Goal: Find contact information: Find contact information

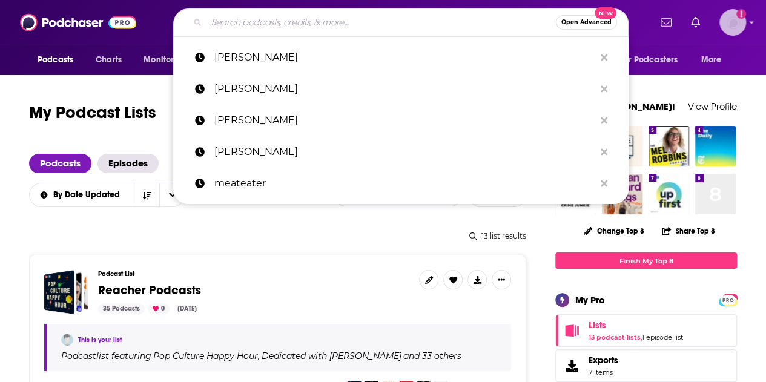
click at [746, 24] on img "Logged in as SarahCBreivogel" at bounding box center [733, 22] width 27 height 27
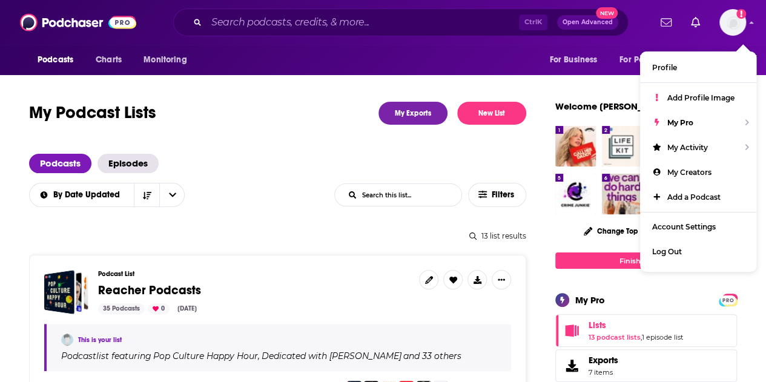
click at [230, 12] on div "Ctrl K Open Advanced New" at bounding box center [401, 22] width 456 height 28
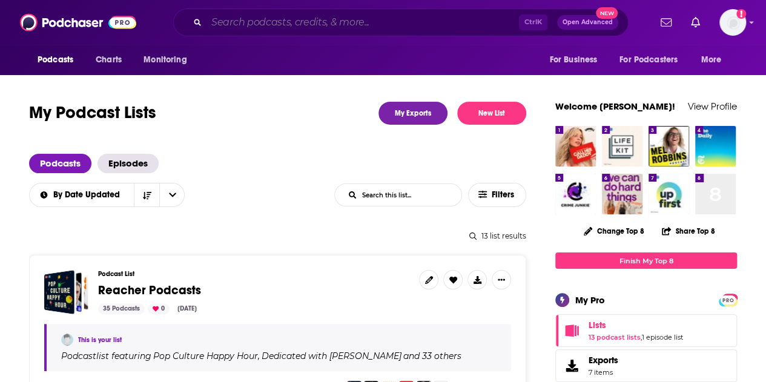
click at [247, 21] on input "Search podcasts, credits, & more..." at bounding box center [363, 22] width 313 height 19
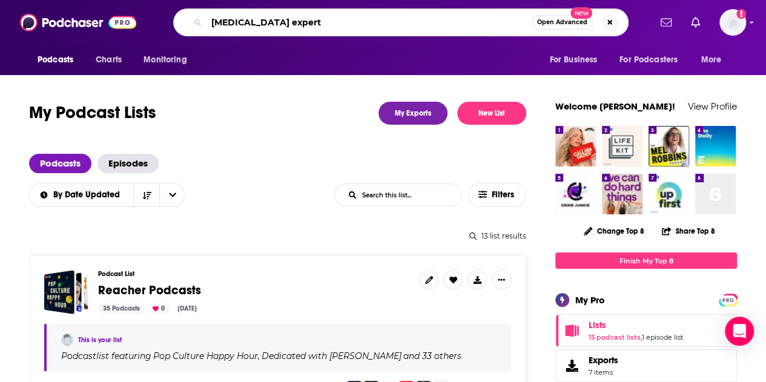
type input "ADHD experts"
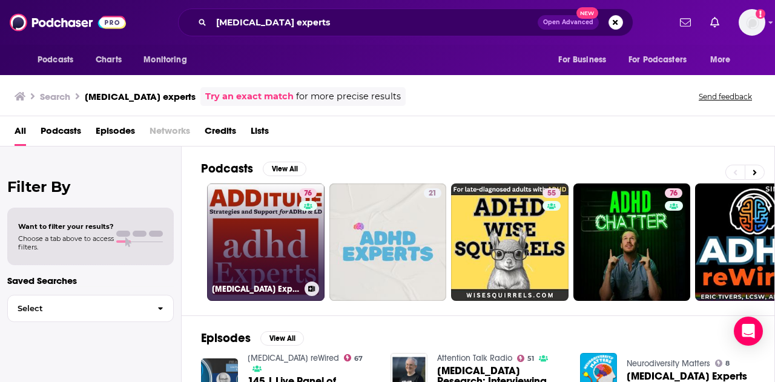
click at [277, 239] on link "76 ADHD Experts Podcast" at bounding box center [266, 243] width 118 height 118
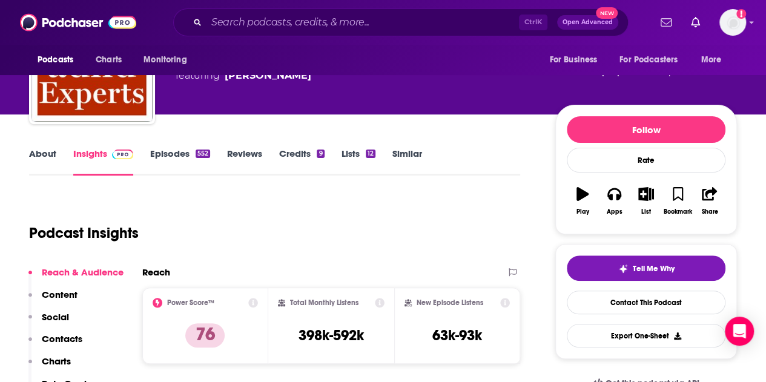
scroll to position [121, 0]
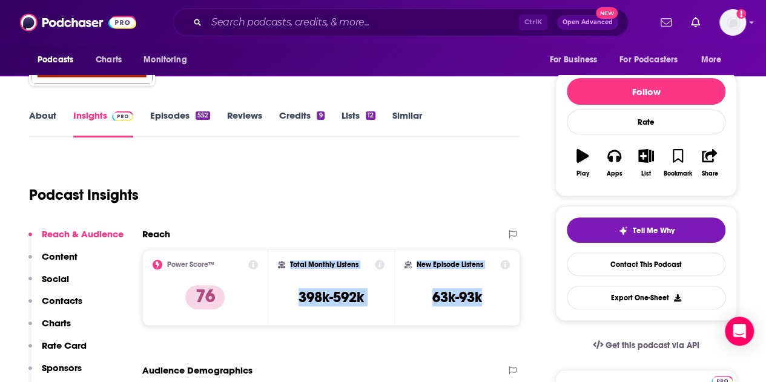
drag, startPoint x: 494, startPoint y: 305, endPoint x: 280, endPoint y: 261, distance: 218.3
click at [280, 261] on div "Power Score™ 76 Total Monthly Listens 398k-592k New Episode Listens 63k-93k" at bounding box center [331, 288] width 378 height 76
copy div "Total Monthly Listens 398k-592k New Episode Listens 63k-93k"
click at [171, 127] on link "Episodes 552" at bounding box center [180, 124] width 60 height 28
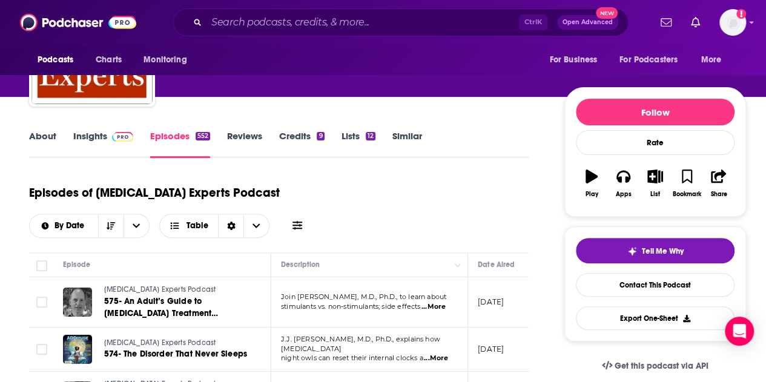
scroll to position [61, 0]
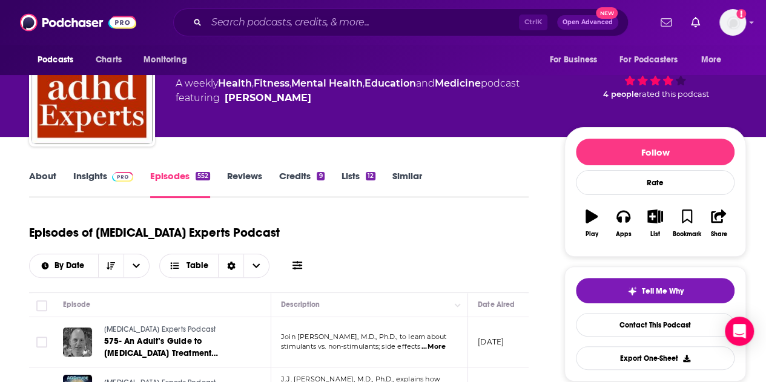
click at [39, 181] on link "About" at bounding box center [42, 184] width 27 height 28
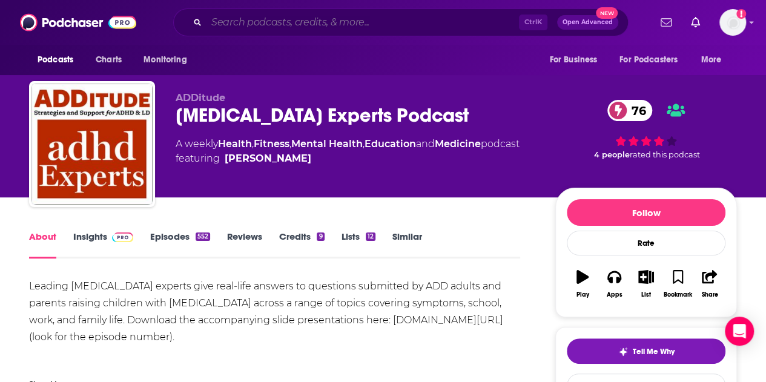
click at [299, 21] on input "Search podcasts, credits, & more..." at bounding box center [363, 22] width 313 height 19
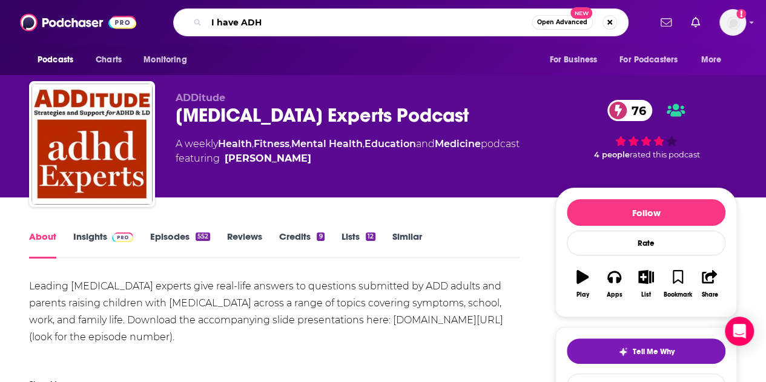
type input "I have ADHD"
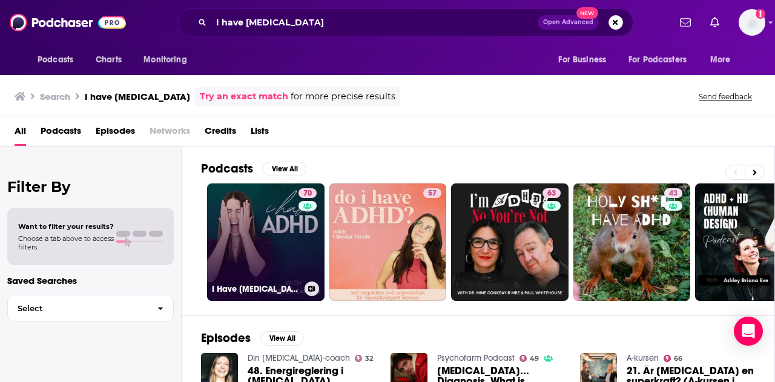
click at [262, 247] on link "70 I Have ADHD Podcast" at bounding box center [266, 243] width 118 height 118
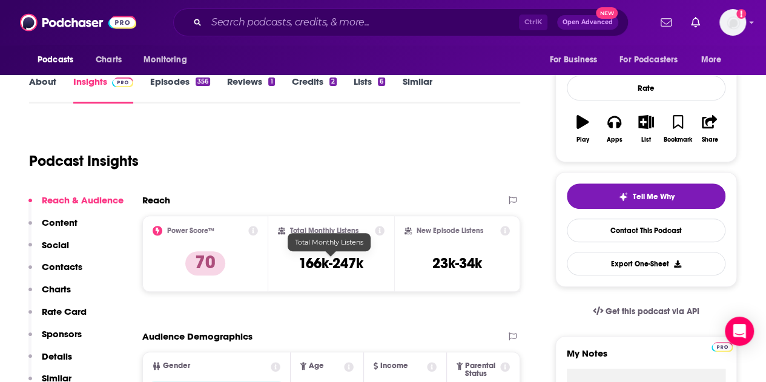
scroll to position [182, 0]
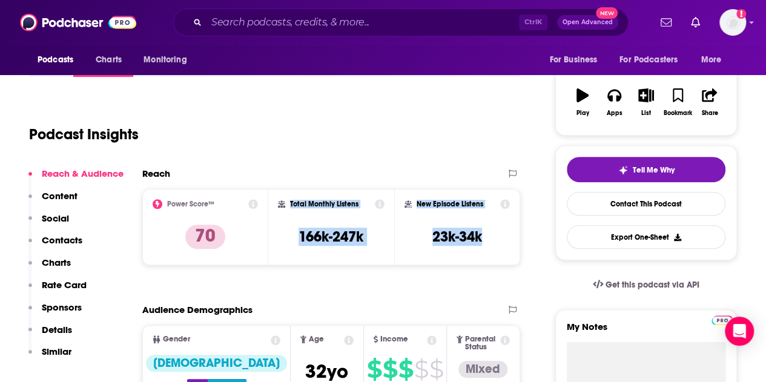
drag, startPoint x: 379, startPoint y: 221, endPoint x: 290, endPoint y: 203, distance: 90.8
click at [290, 203] on div "Power Score™ 70 Total Monthly Listens 166k-247k New Episode Listens 23k-34k" at bounding box center [331, 227] width 378 height 76
copy div "Total Monthly Listens 166k-247k New Episode Listens 23k-34k"
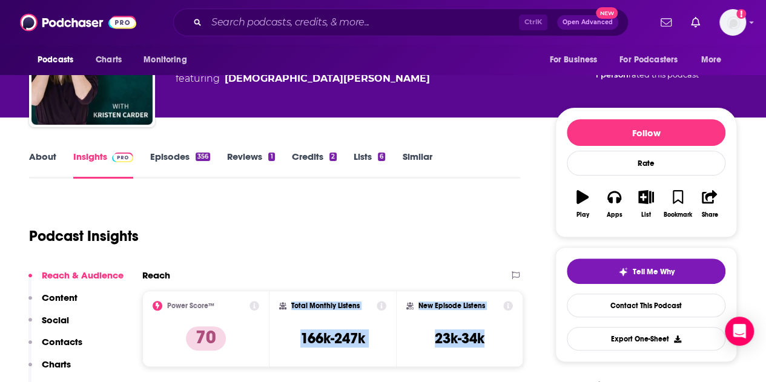
scroll to position [0, 0]
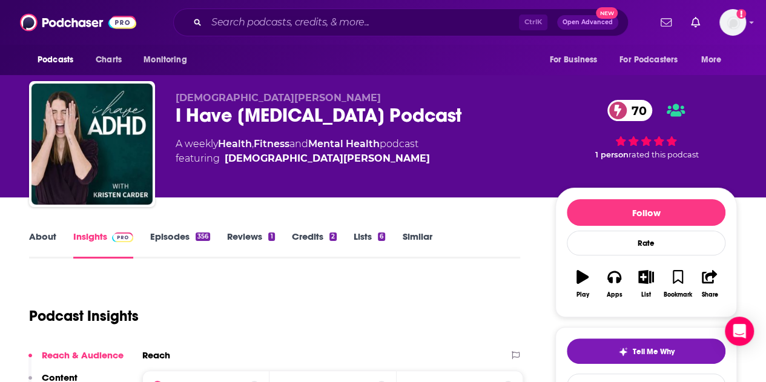
drag, startPoint x: 365, startPoint y: 306, endPoint x: 32, endPoint y: 233, distance: 341.0
click at [365, 306] on div "Podcast Insights" at bounding box center [270, 309] width 482 height 62
click at [32, 233] on link "About" at bounding box center [42, 245] width 27 height 28
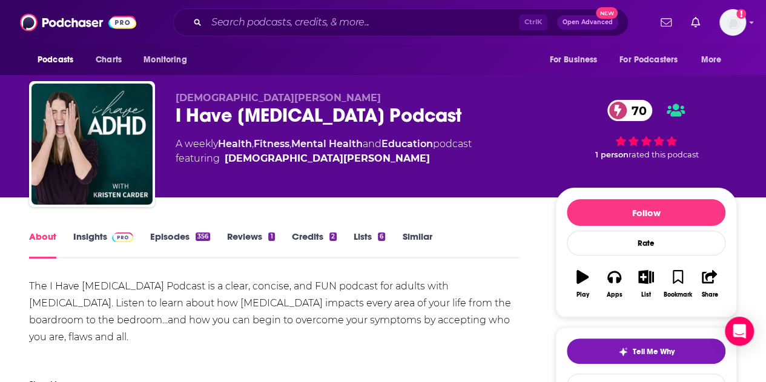
scroll to position [61, 0]
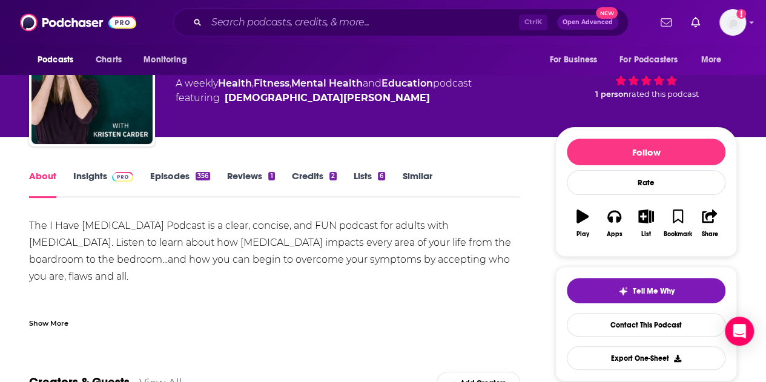
click at [182, 173] on link "Episodes 356" at bounding box center [180, 184] width 60 height 28
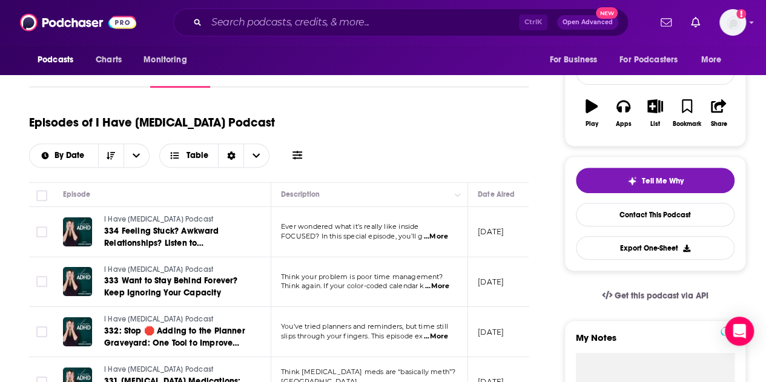
scroll to position [121, 0]
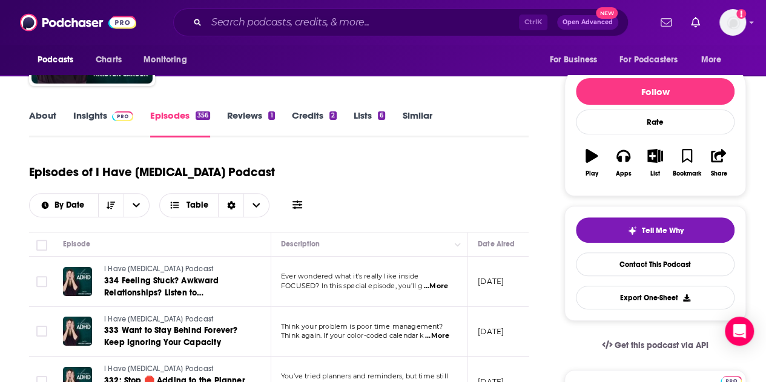
click at [42, 111] on link "About" at bounding box center [42, 124] width 27 height 28
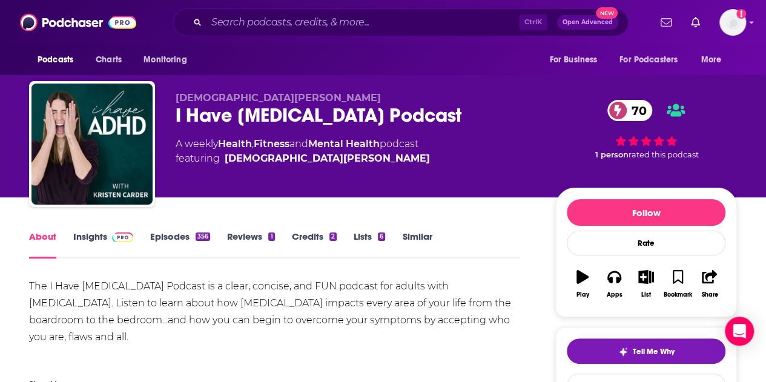
click at [92, 238] on link "Insights" at bounding box center [103, 245] width 60 height 28
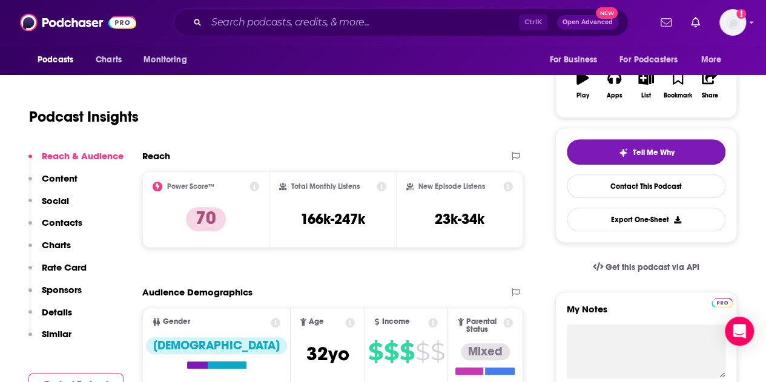
scroll to position [242, 0]
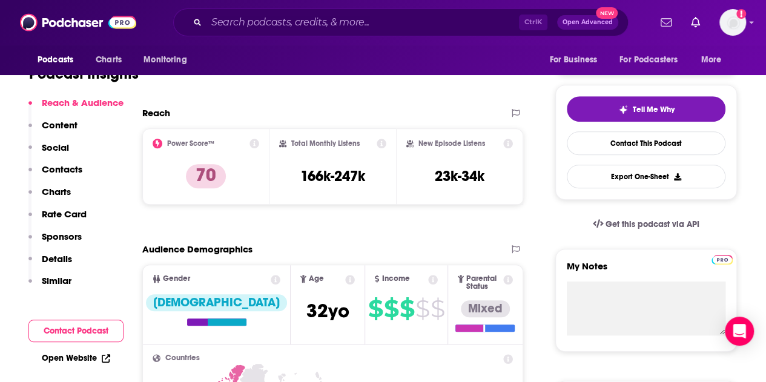
click at [69, 169] on p "Contacts" at bounding box center [62, 170] width 41 height 12
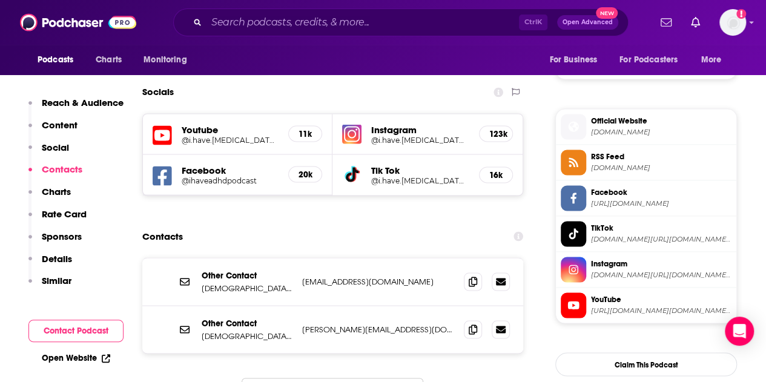
scroll to position [1039, 0]
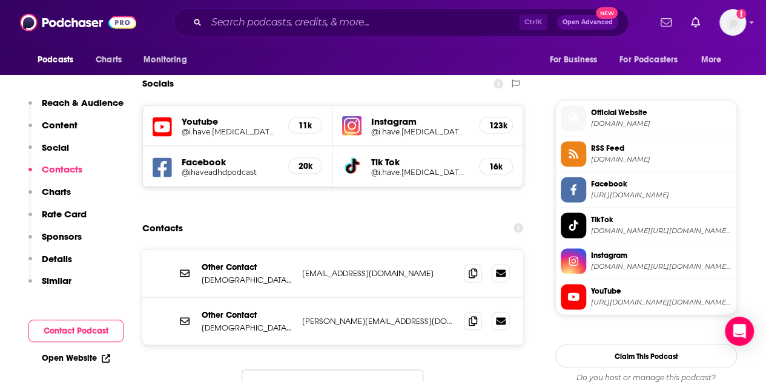
click at [407, 268] on p "focused@ihaveadhd.com" at bounding box center [378, 273] width 152 height 10
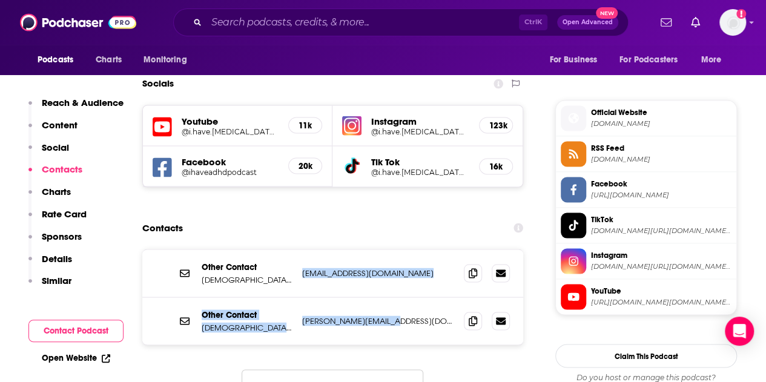
drag, startPoint x: 406, startPoint y: 279, endPoint x: 299, endPoint y: 224, distance: 121.1
click at [299, 250] on div "Other Contact Kristen Carder focused@ihaveadhd.com focused@ihaveadhd.com Other …" at bounding box center [332, 297] width 381 height 95
copy div "focused@ihaveadhd.com focused@ihaveadhd.com Other Contact Kristen Carder kriste…"
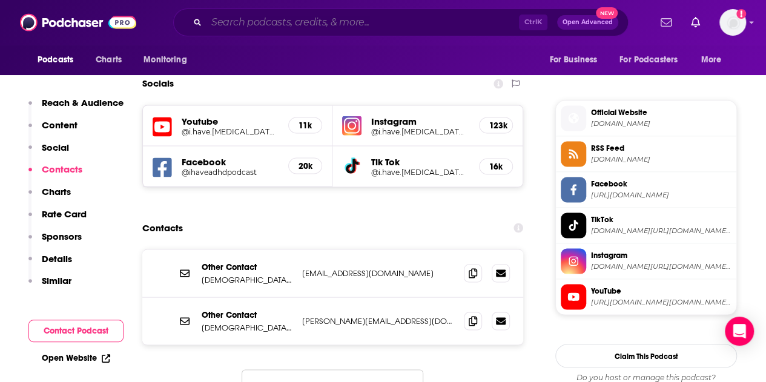
click at [291, 15] on input "Search podcasts, credits, & more..." at bounding box center [363, 22] width 313 height 19
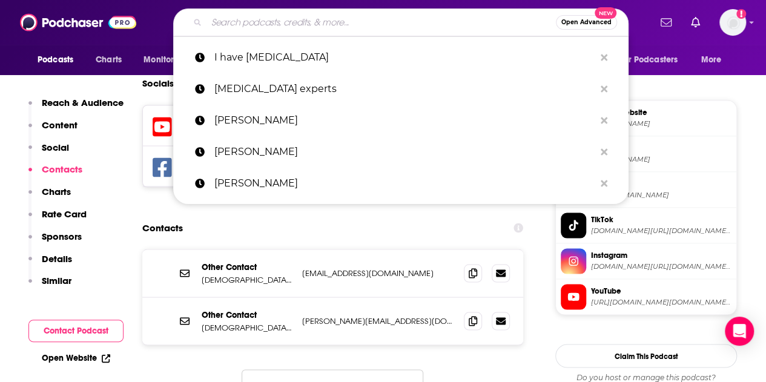
paste input "• ADHD for Smart Ass Women"
type input "• ADHD for Smart Ass Women"
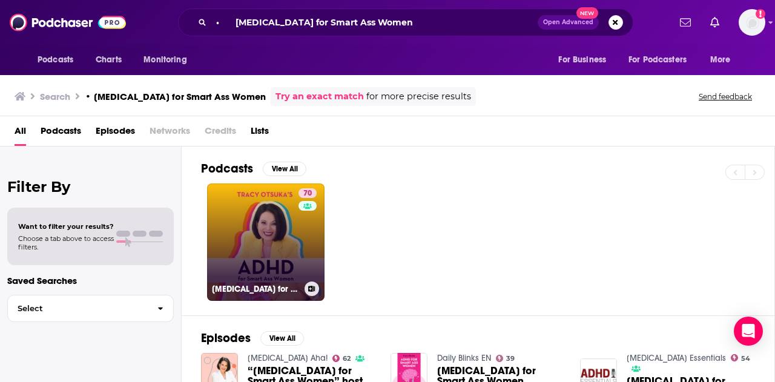
click at [270, 236] on link "70 ADHD for Smart Ass Women with Tracy Otsuka" at bounding box center [266, 243] width 118 height 118
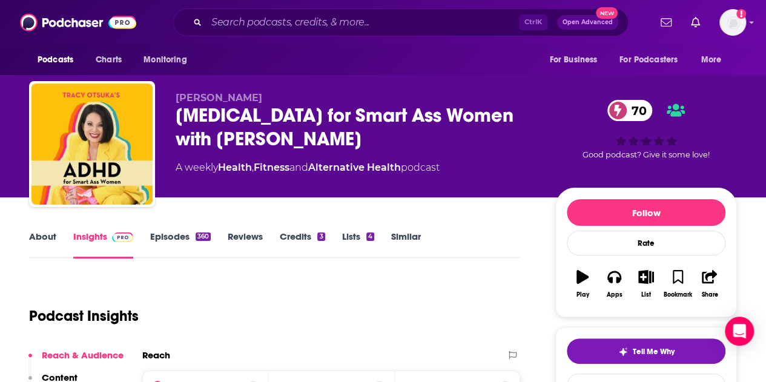
scroll to position [182, 0]
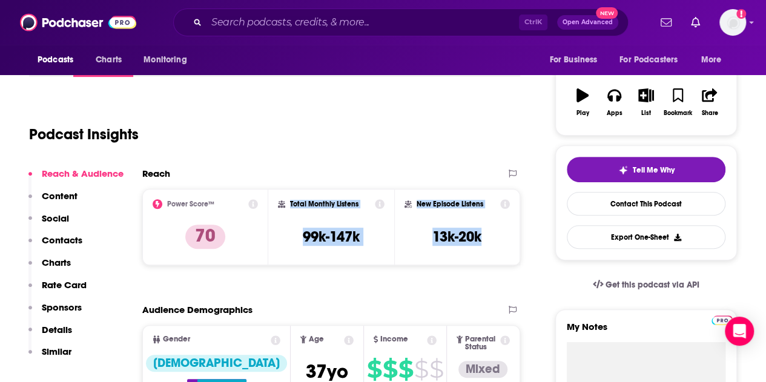
drag, startPoint x: 487, startPoint y: 244, endPoint x: 331, endPoint y: 225, distance: 157.5
click at [287, 207] on div "Power Score™ 70 Total Monthly Listens 99k-147k New Episode Listens 13k-20k" at bounding box center [331, 227] width 378 height 76
copy div "Total Monthly Listens 99k-147k New Episode Listens 13k-20k"
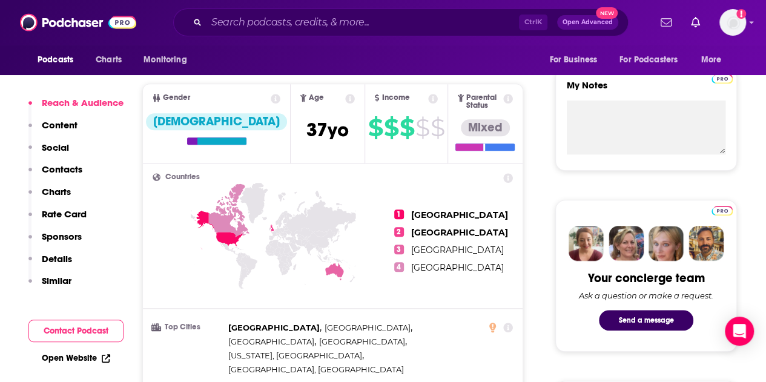
scroll to position [424, 0]
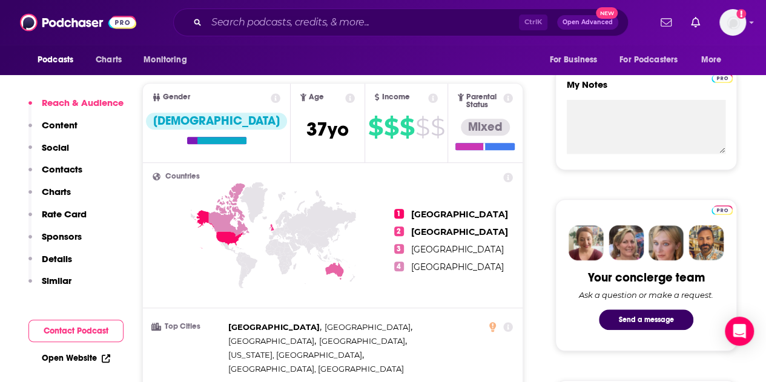
click at [61, 171] on p "Contacts" at bounding box center [62, 170] width 41 height 12
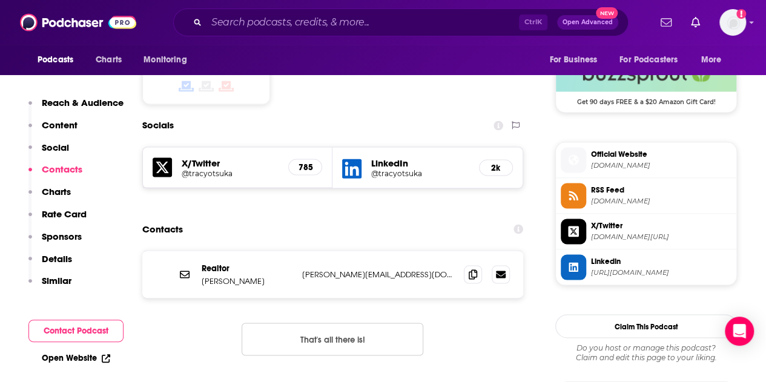
scroll to position [998, 0]
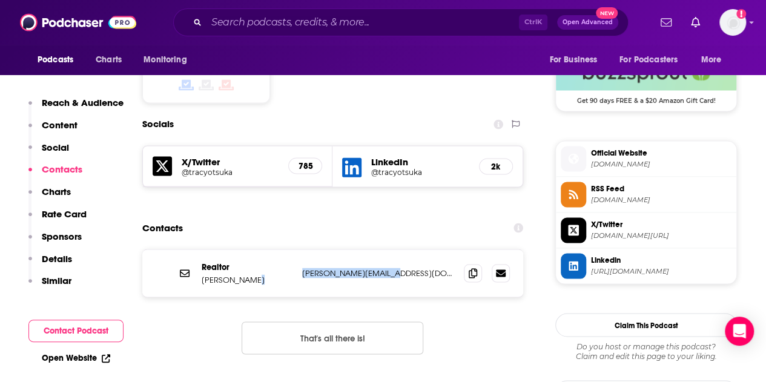
drag, startPoint x: 403, startPoint y: 228, endPoint x: 297, endPoint y: 228, distance: 106.6
click at [297, 250] on div "Realtor Tracy Otsuka tracy@tracyotsuka.com tracy@tracyotsuka.com" at bounding box center [332, 273] width 381 height 47
copy div "tracy@tracyotsuka.com"
click at [261, 22] on input "Search podcasts, credits, & more..." at bounding box center [363, 22] width 313 height 19
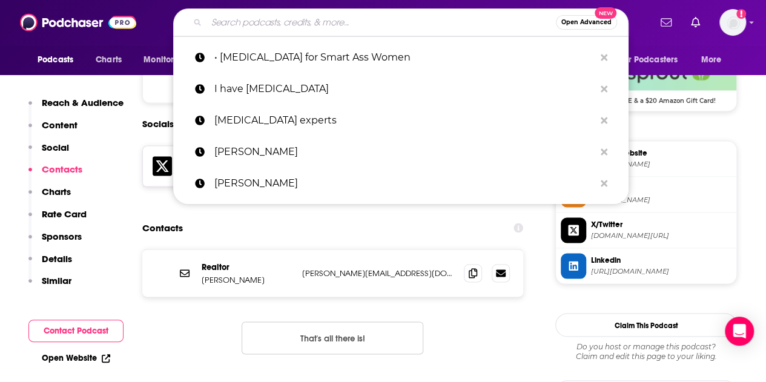
paste input "• The Adulting with ADHD Podcast"
type input "• The Adulting with ADHD Podcast"
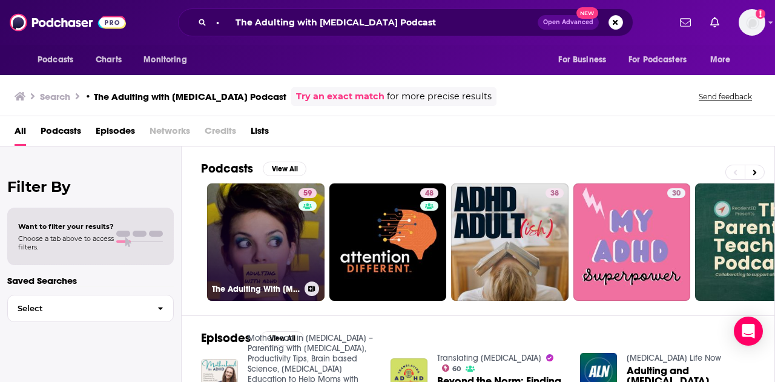
click at [276, 225] on link "59 The Adulting With ADHD Podcast" at bounding box center [266, 243] width 118 height 118
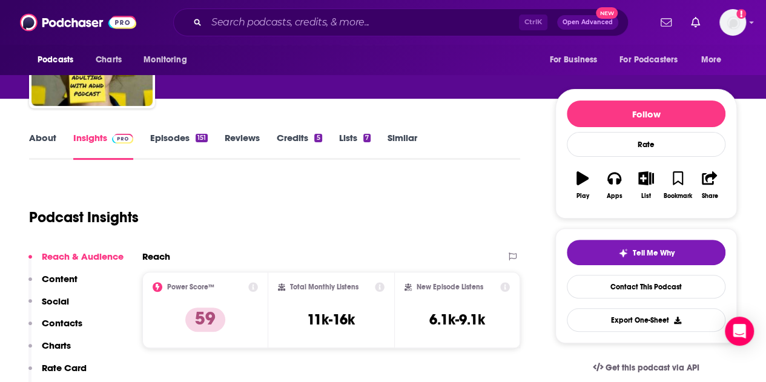
scroll to position [121, 0]
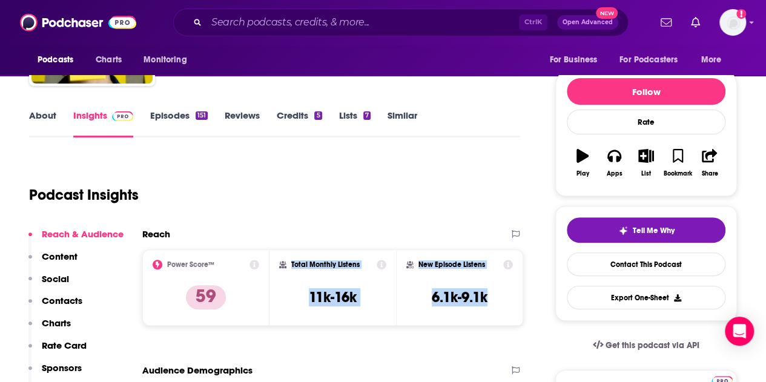
drag, startPoint x: 504, startPoint y: 296, endPoint x: 290, endPoint y: 264, distance: 216.9
click at [290, 264] on div "Power Score™ 59 Total Monthly Listens 11k-16k New Episode Listens 6.1k-9.1k" at bounding box center [332, 288] width 381 height 76
copy div "Total Monthly Listens 11k-16k New Episode Listens 6.1k-9.1k"
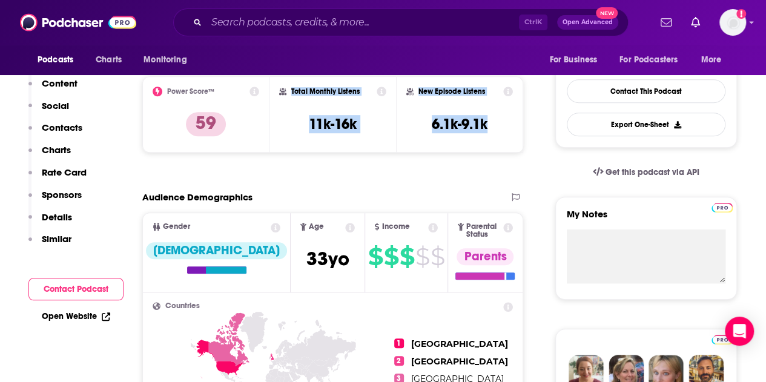
scroll to position [424, 0]
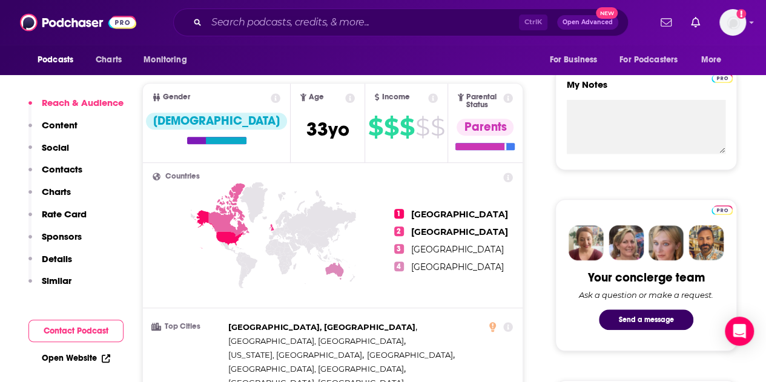
click at [70, 170] on p "Contacts" at bounding box center [62, 170] width 41 height 12
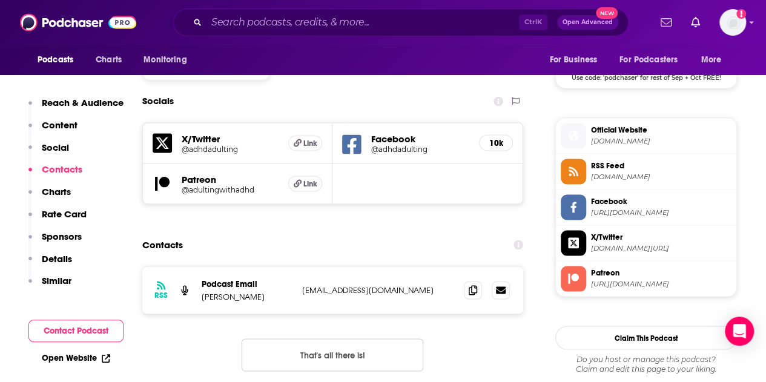
scroll to position [1025, 0]
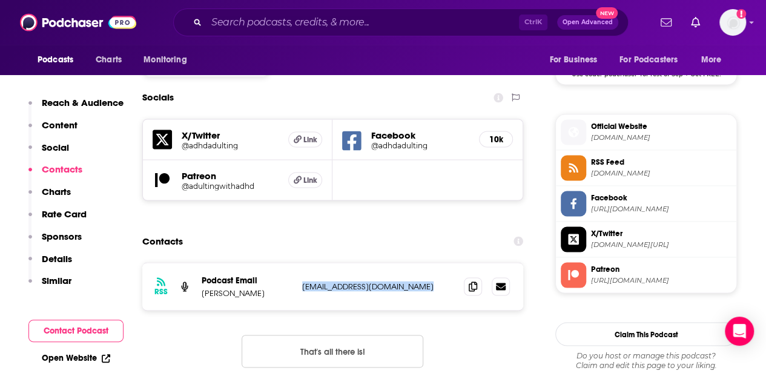
drag, startPoint x: 425, startPoint y: 224, endPoint x: 299, endPoint y: 224, distance: 126.0
click at [299, 263] on div "RSS Podcast Email Sarah Snyder contact@adultingwithadhd.com contact@adultingwit…" at bounding box center [332, 286] width 381 height 47
copy p "contact@adultingwithadhd.com"
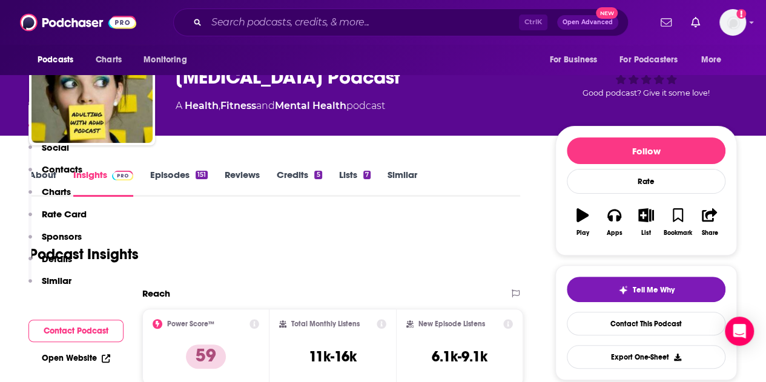
scroll to position [0, 0]
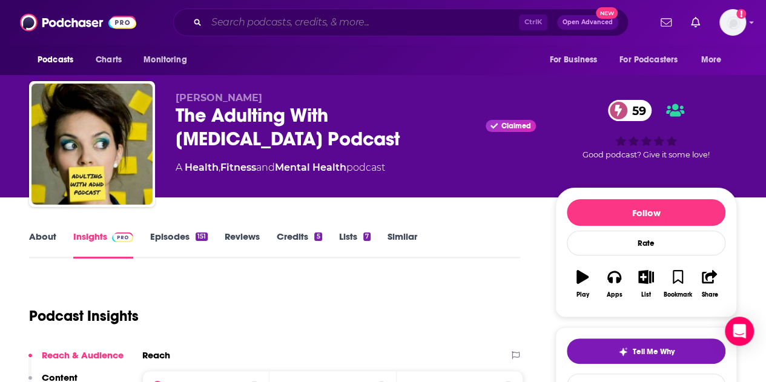
click at [265, 27] on input "Search podcasts, credits, & more..." at bounding box center [363, 22] width 313 height 19
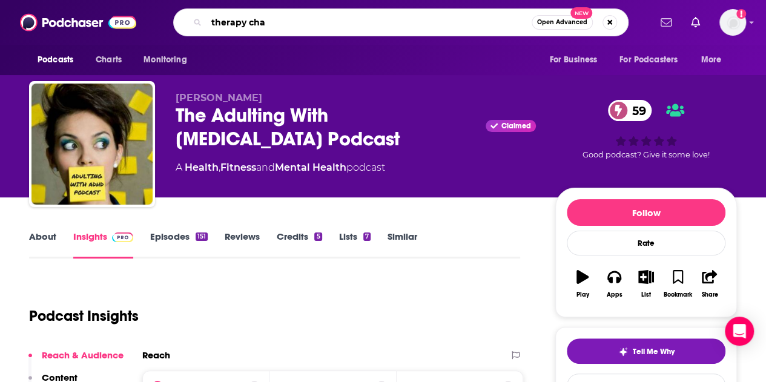
type input "therapy chat"
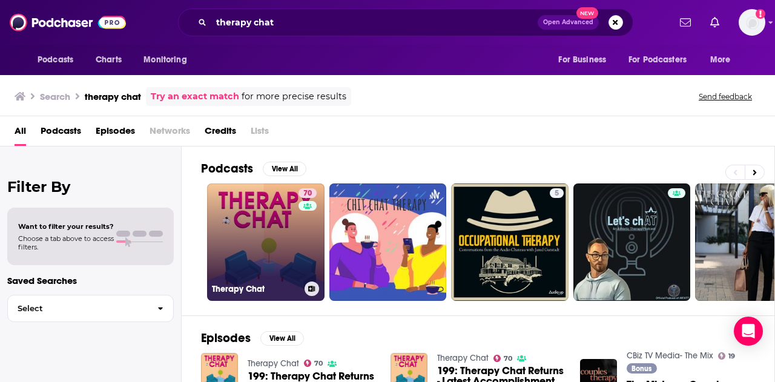
click at [276, 234] on link "70 Therapy Chat" at bounding box center [266, 243] width 118 height 118
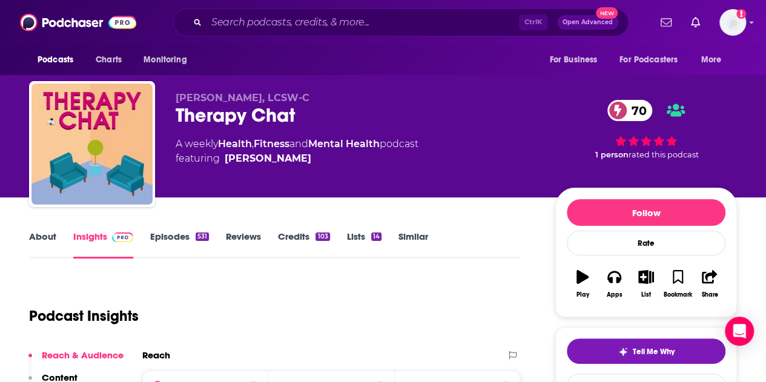
click at [47, 236] on link "About" at bounding box center [42, 245] width 27 height 28
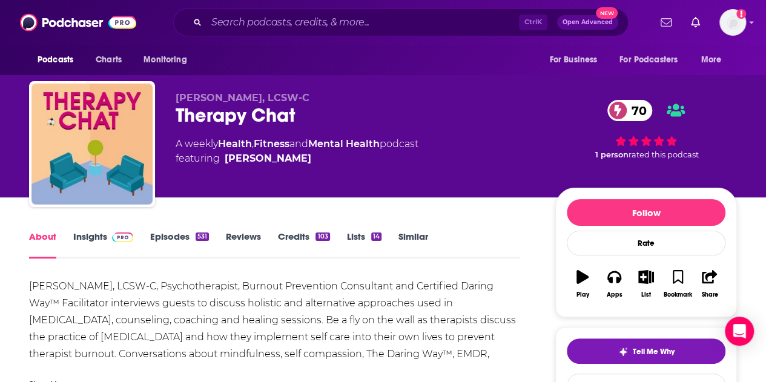
click at [171, 232] on link "Episodes 531" at bounding box center [179, 245] width 59 height 28
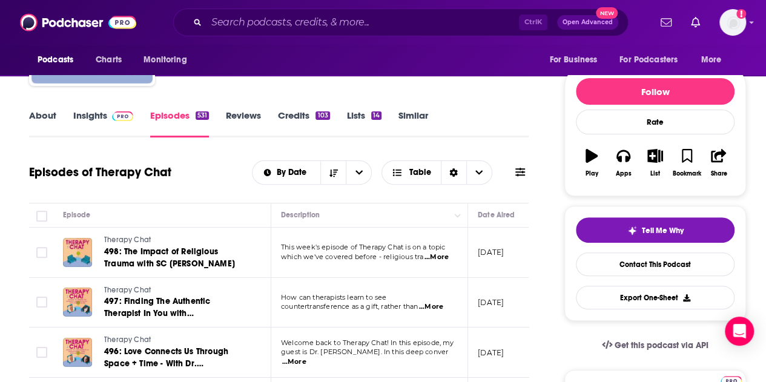
scroll to position [182, 0]
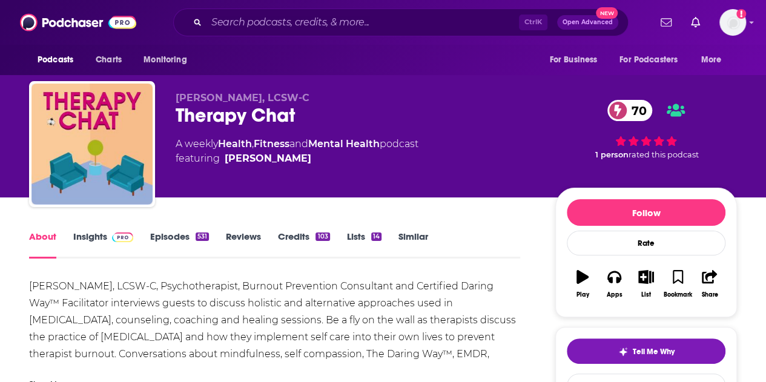
click at [174, 236] on link "Episodes 531" at bounding box center [179, 245] width 59 height 28
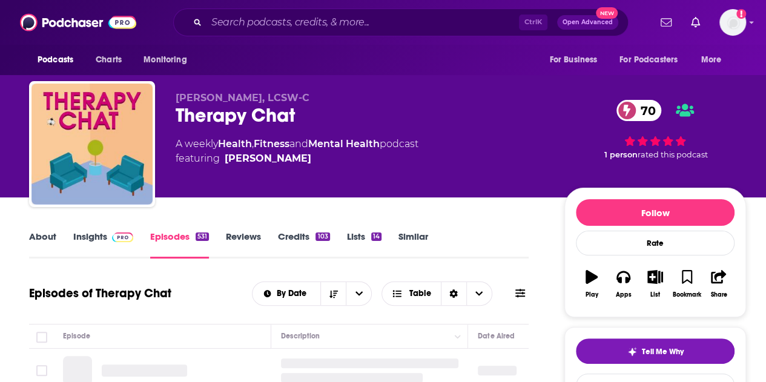
scroll to position [242, 0]
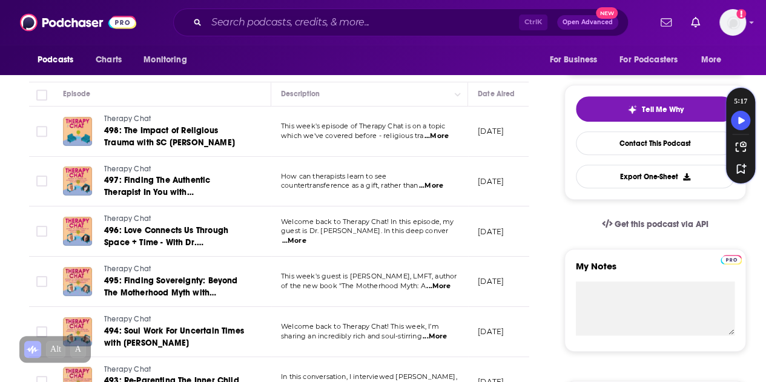
click at [307, 236] on span "...More" at bounding box center [294, 241] width 24 height 10
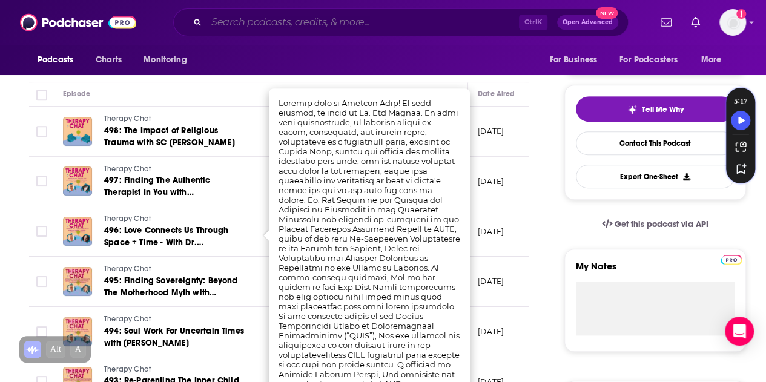
click at [309, 22] on input "Search podcasts, credits, & more..." at bounding box center [363, 22] width 313 height 19
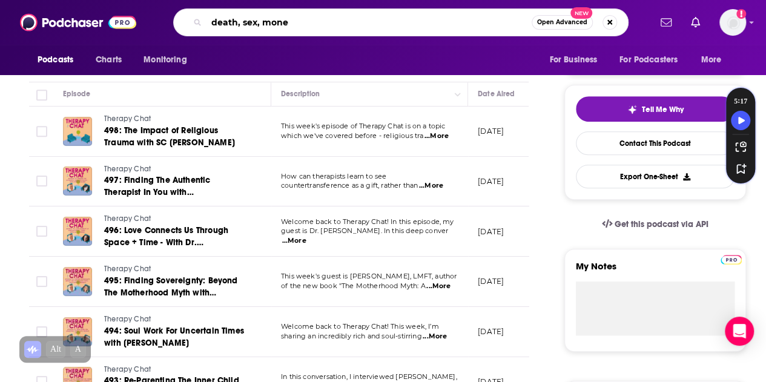
type input "death, sex, money"
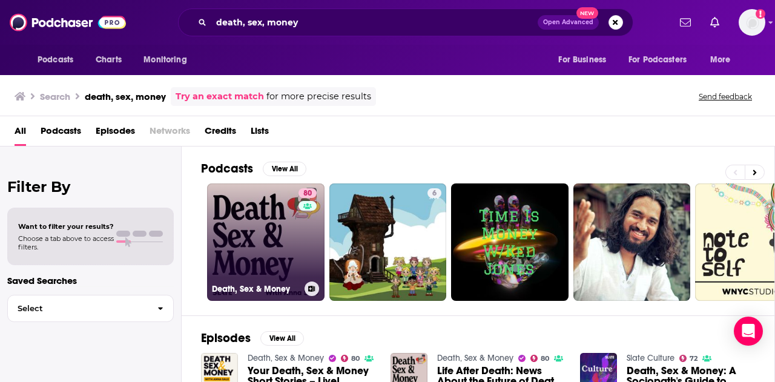
click at [256, 238] on link "80 Death, Sex & Money" at bounding box center [266, 243] width 118 height 118
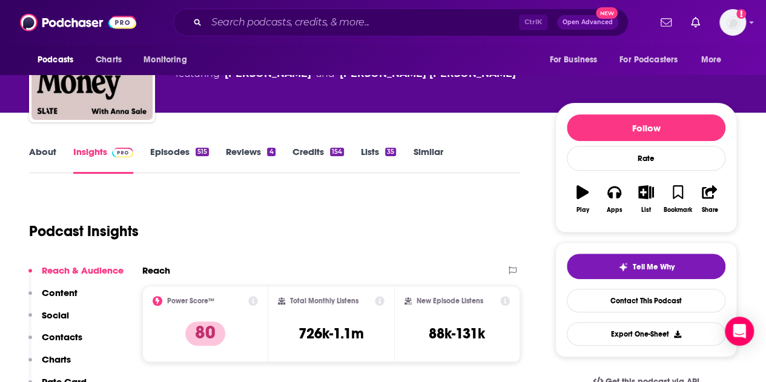
scroll to position [182, 0]
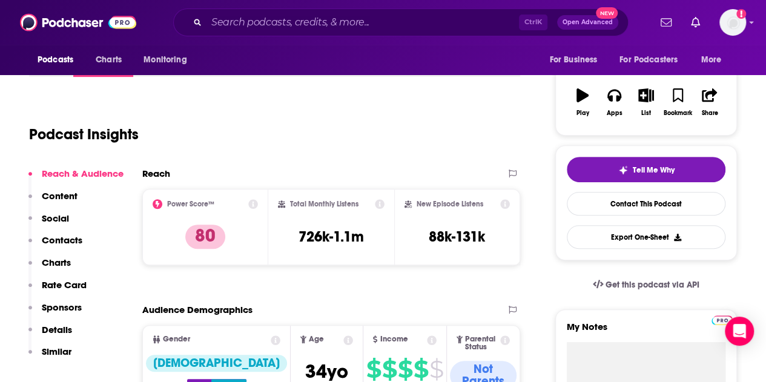
click at [74, 241] on p "Contacts" at bounding box center [62, 240] width 41 height 12
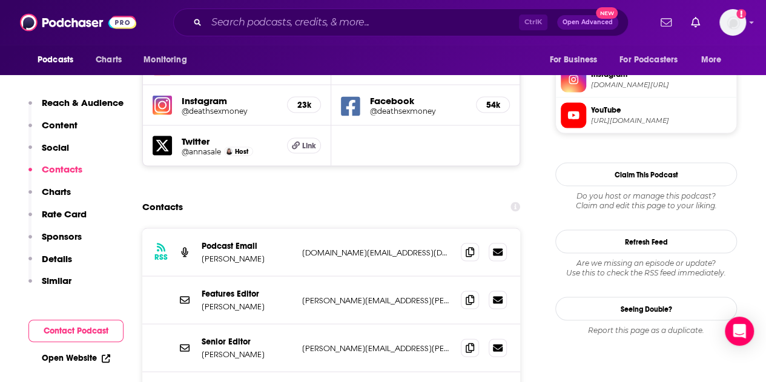
scroll to position [1128, 0]
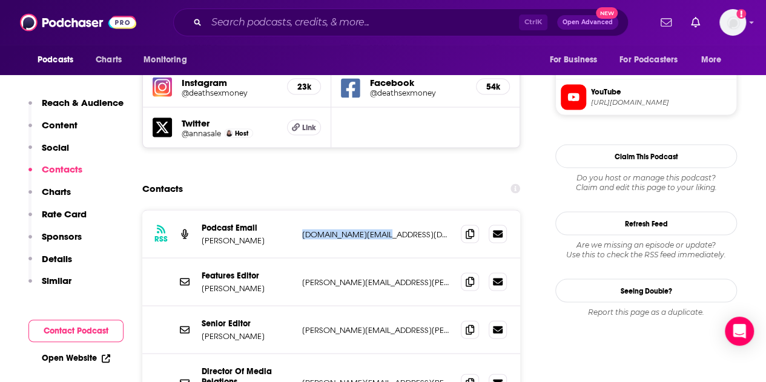
drag, startPoint x: 374, startPoint y: 164, endPoint x: 300, endPoint y: 164, distance: 73.9
click at [300, 210] on div "RSS Podcast Email Lucy Ford lucy.ford@slate.com lucy.ford@slate.com" at bounding box center [331, 234] width 378 height 48
copy p "lucy.ford@slate.com"
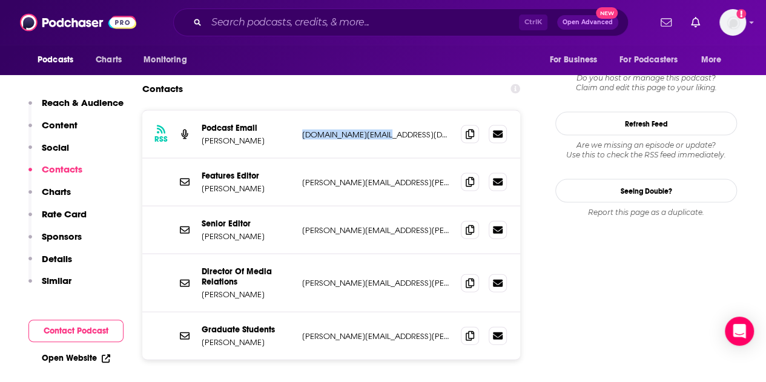
scroll to position [1212, 0]
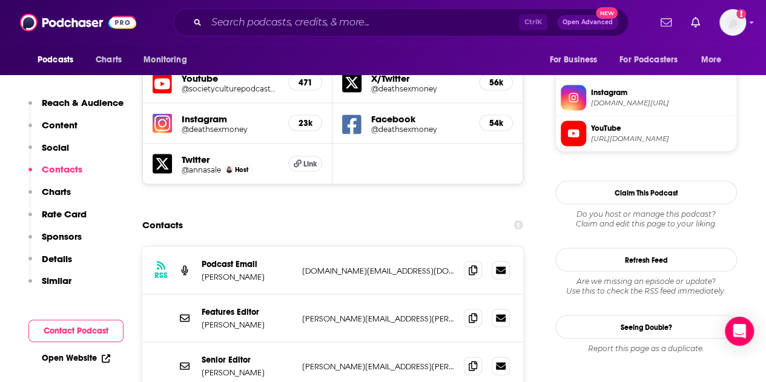
scroll to position [1090, 0]
